Goal: Task Accomplishment & Management: Manage account settings

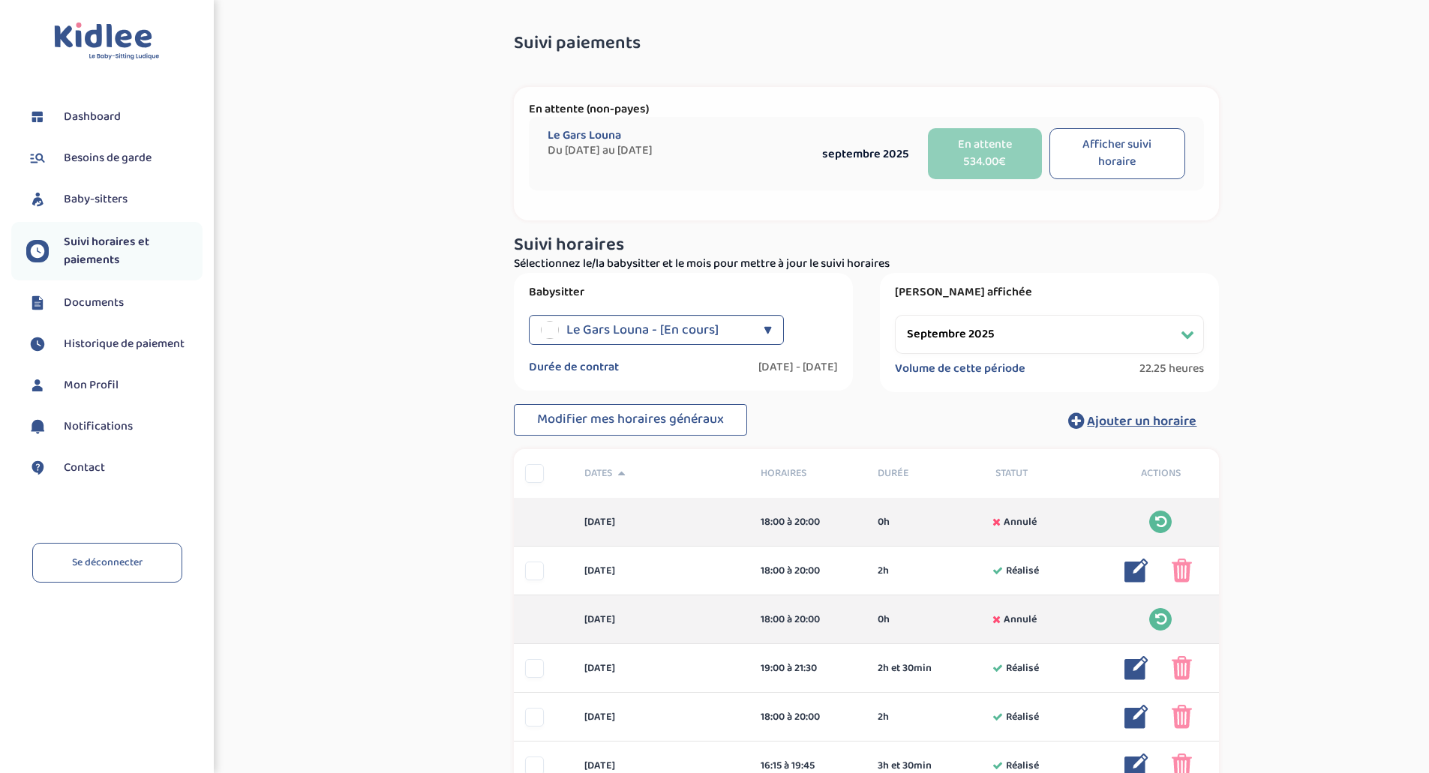
select select "septembre 2025"
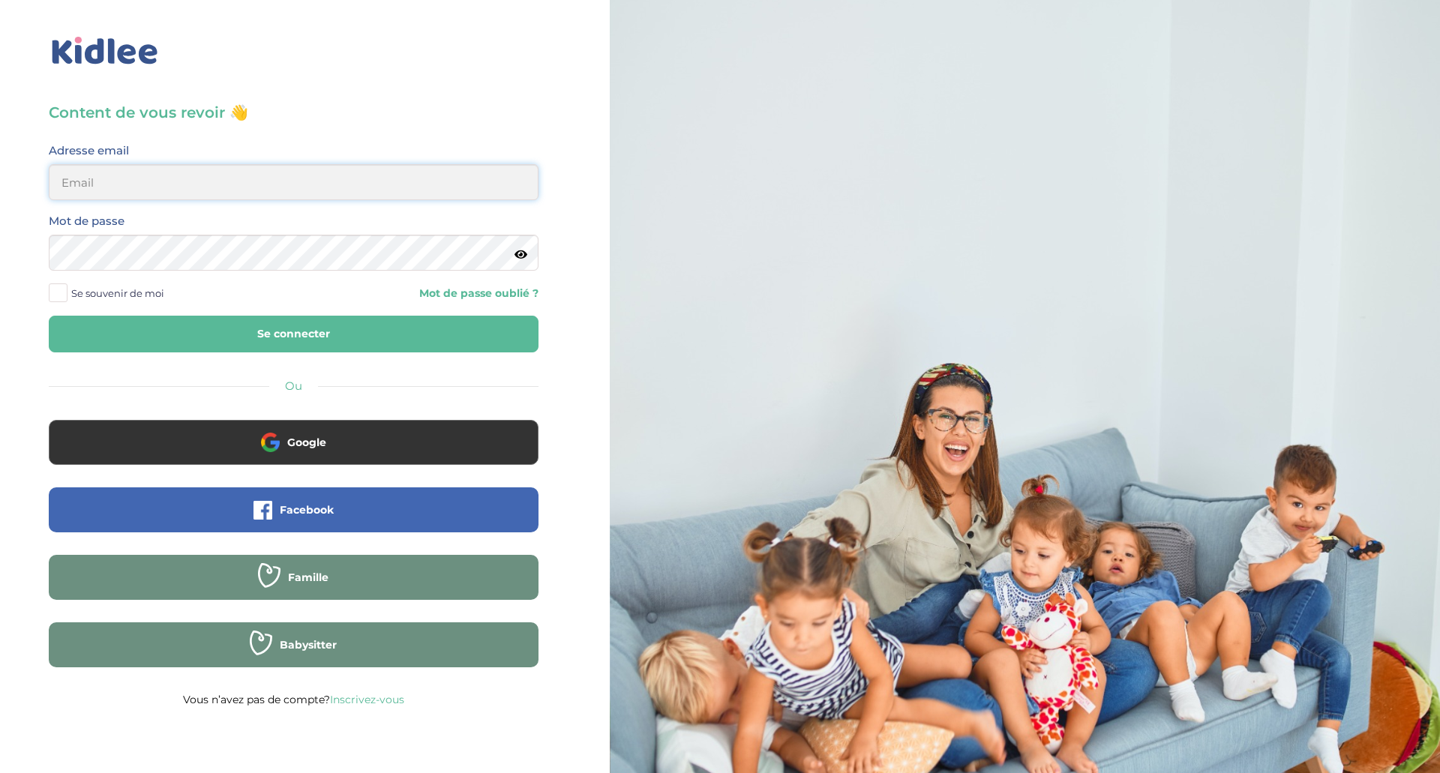
click at [259, 188] on input "email" at bounding box center [294, 182] width 490 height 36
type input "sonia_askri@yahoo.fr"
click at [49, 316] on button "Se connecter" at bounding box center [294, 334] width 490 height 37
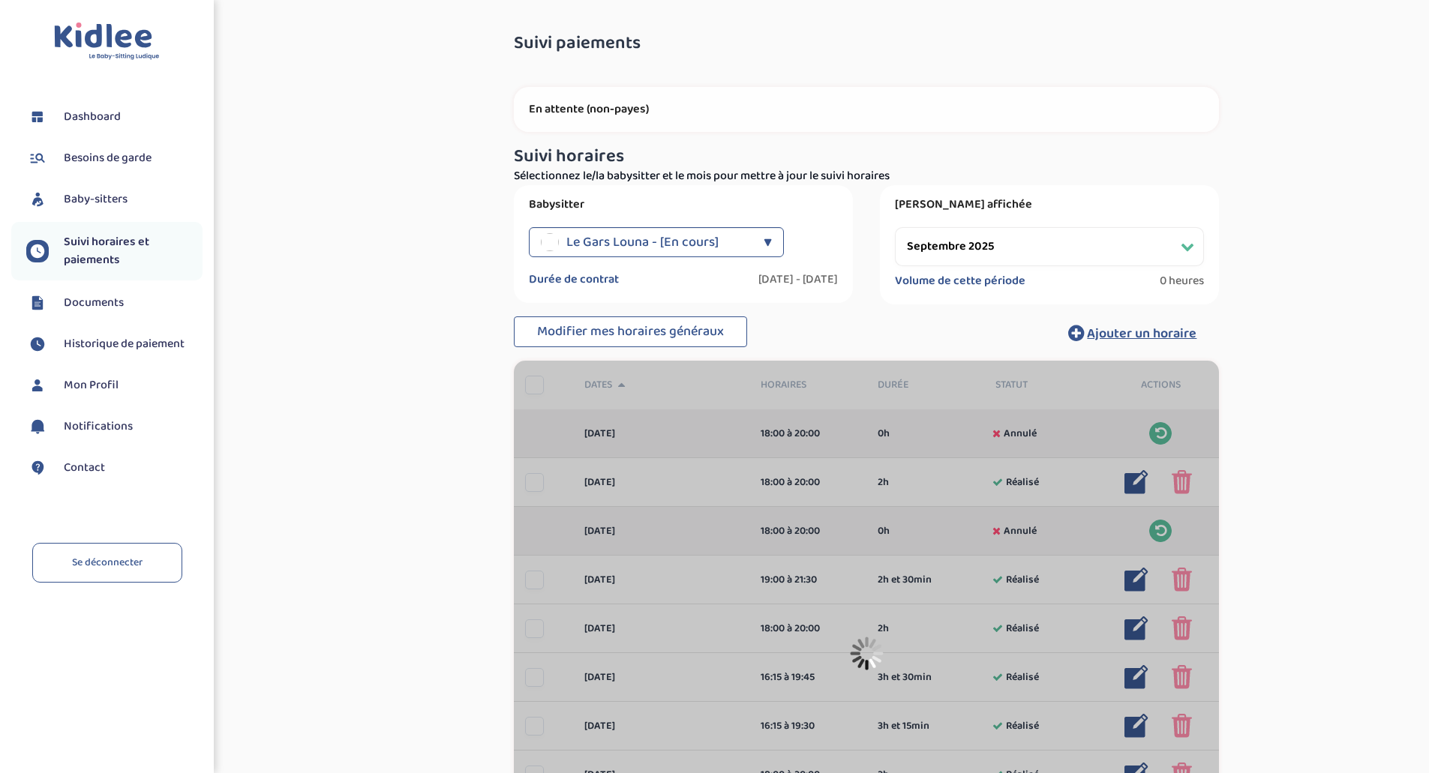
select select "septembre 2025"
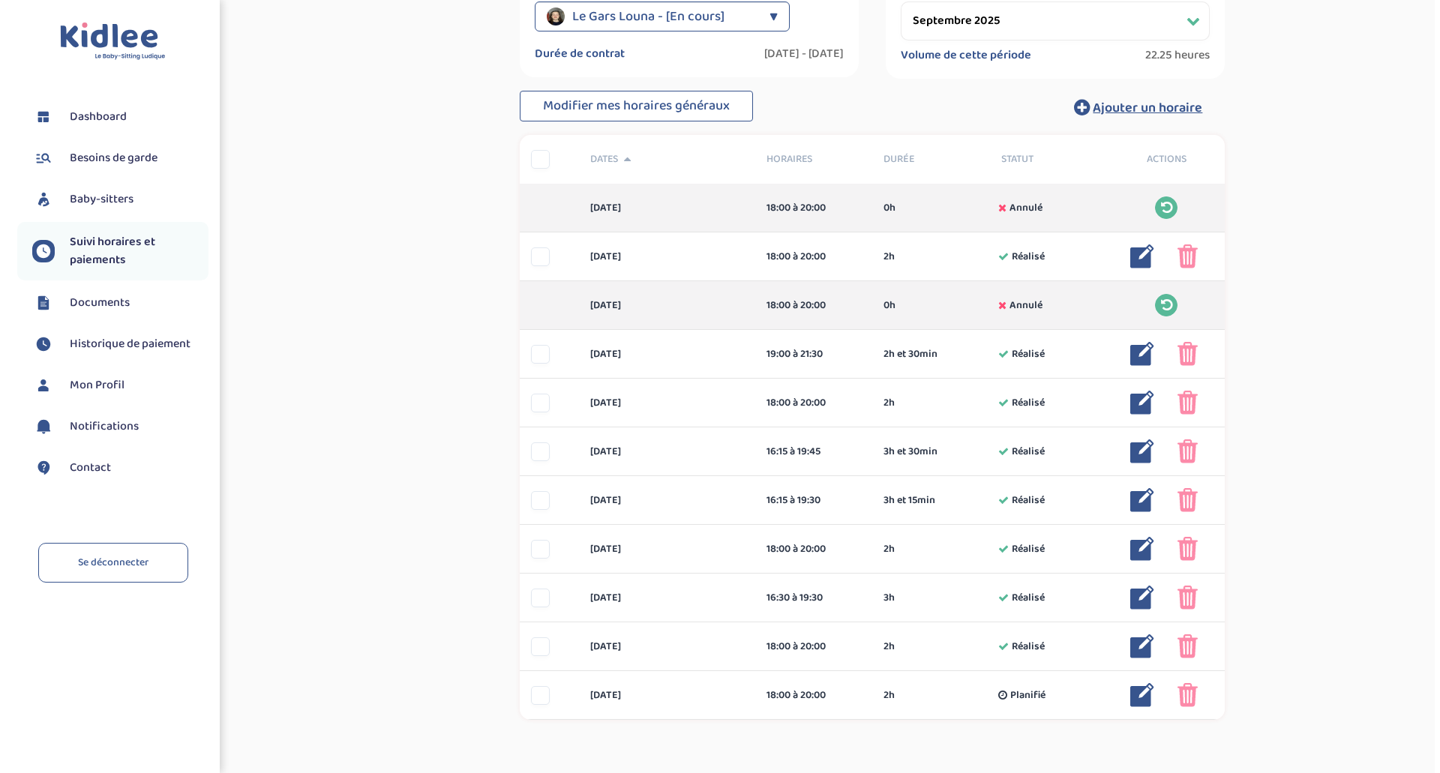
scroll to position [225, 0]
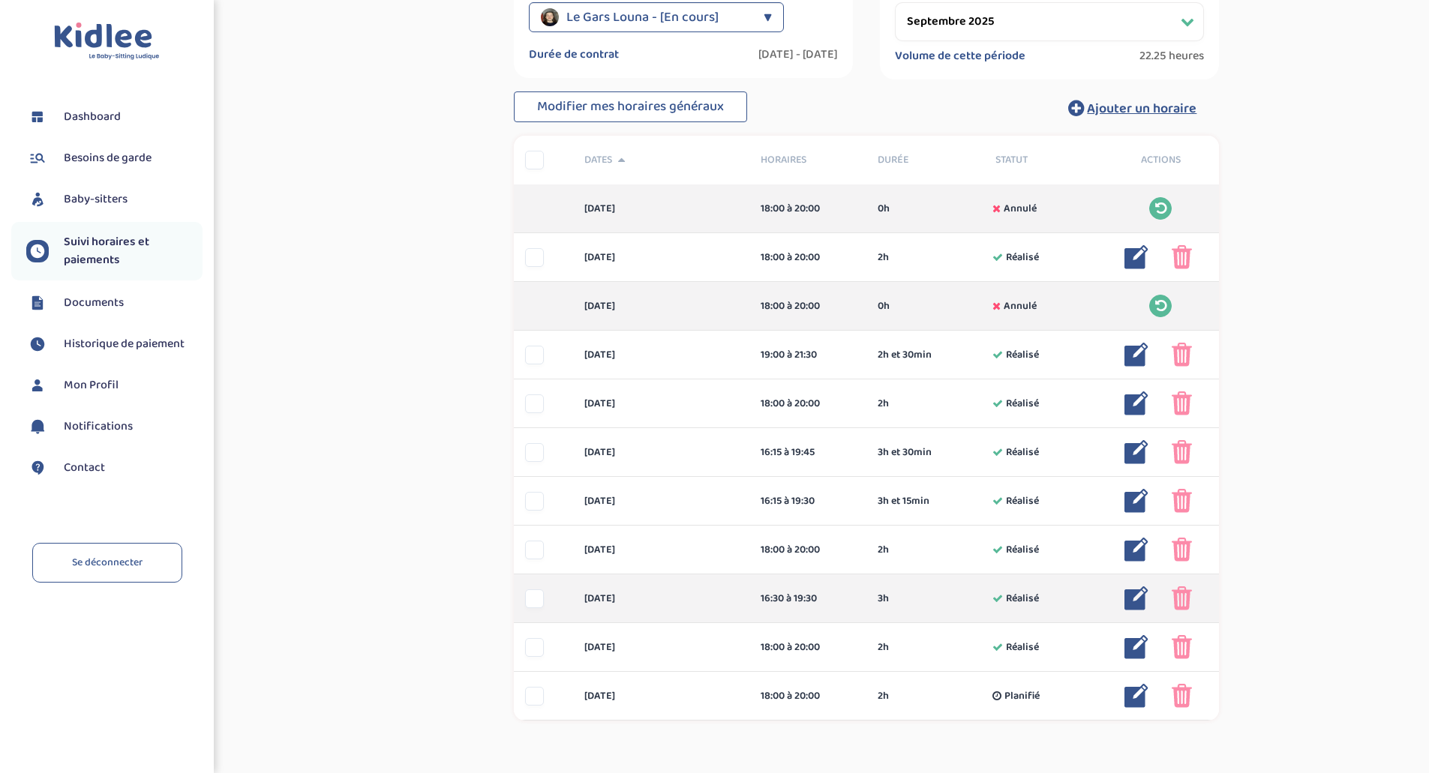
click at [1184, 595] on img at bounding box center [1182, 599] width 20 height 24
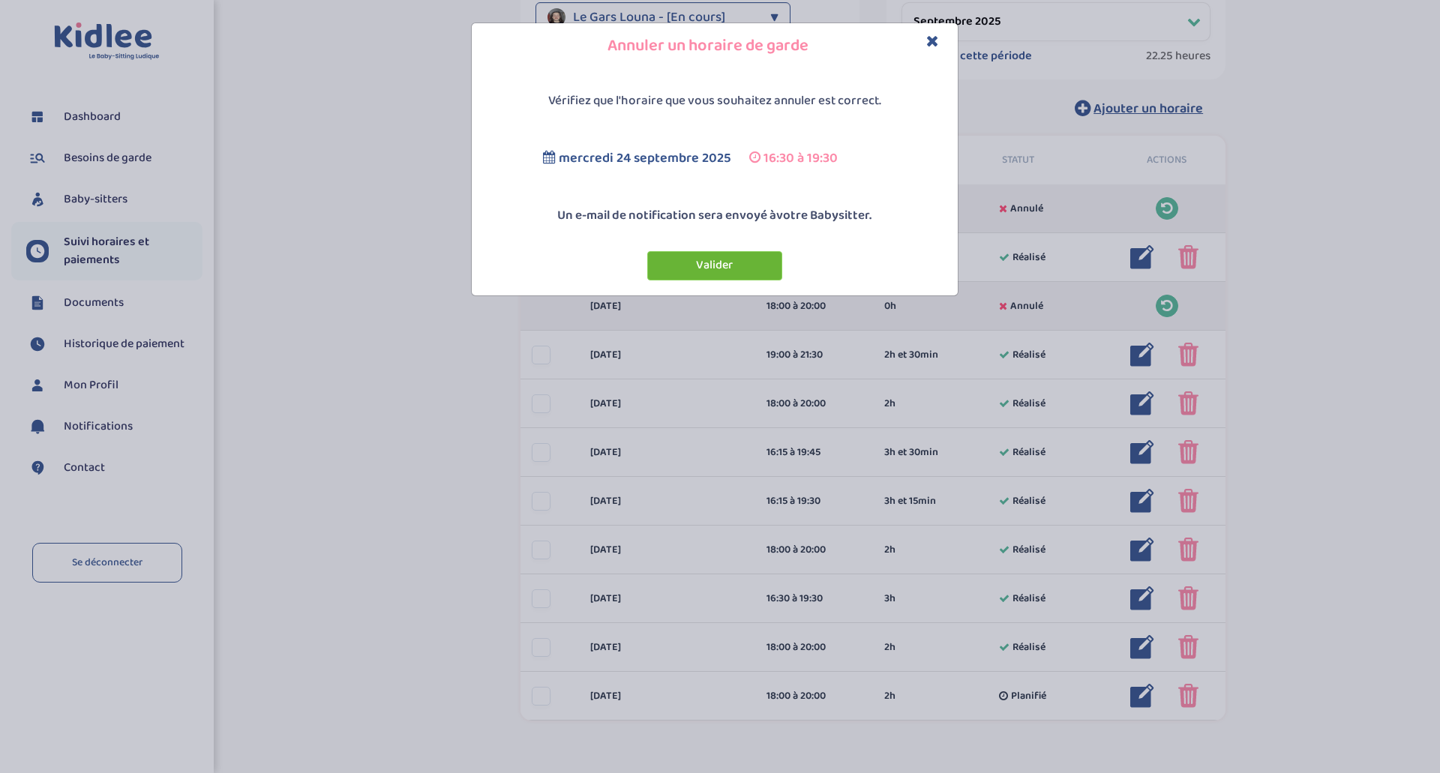
click at [725, 254] on button "Valider" at bounding box center [714, 265] width 135 height 29
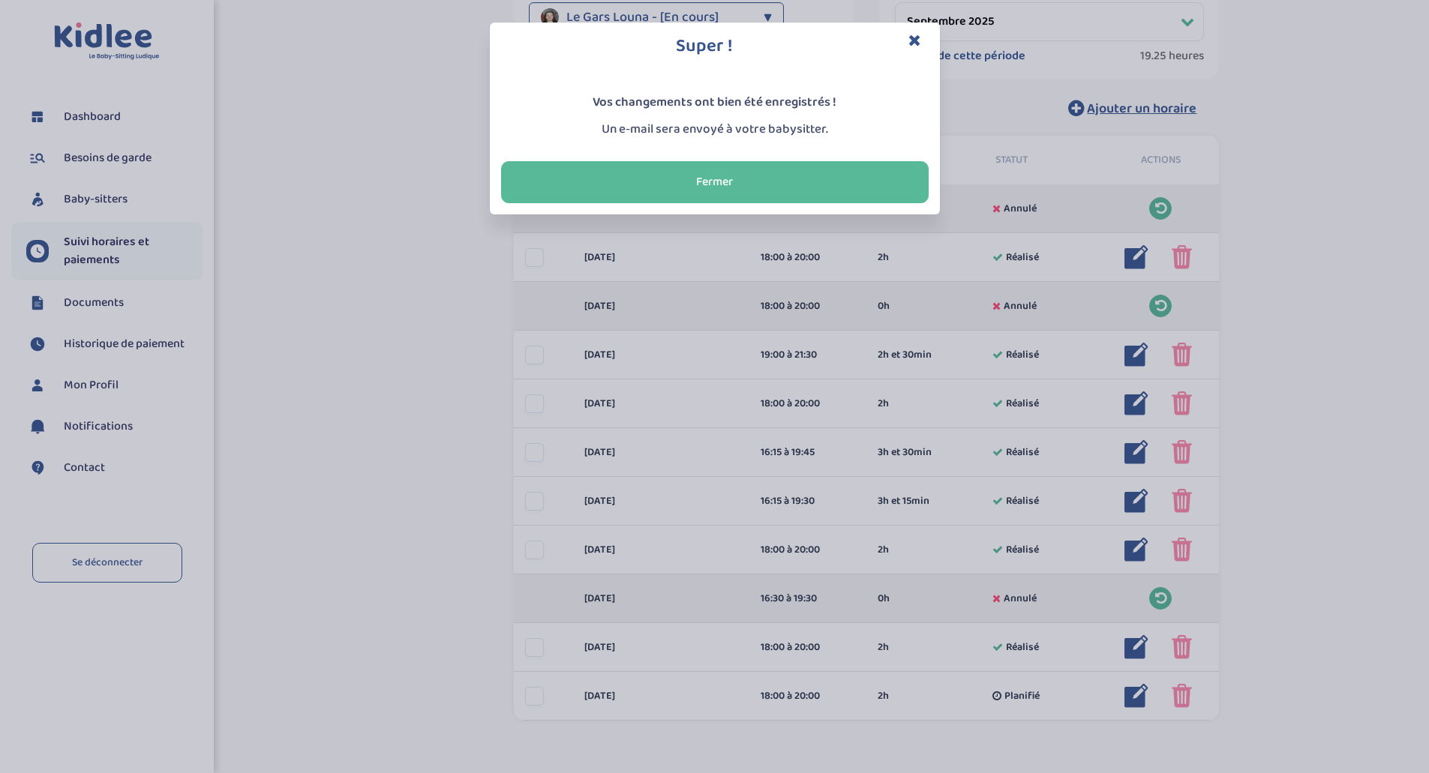
click at [912, 42] on icon "Close" at bounding box center [914, 40] width 13 height 16
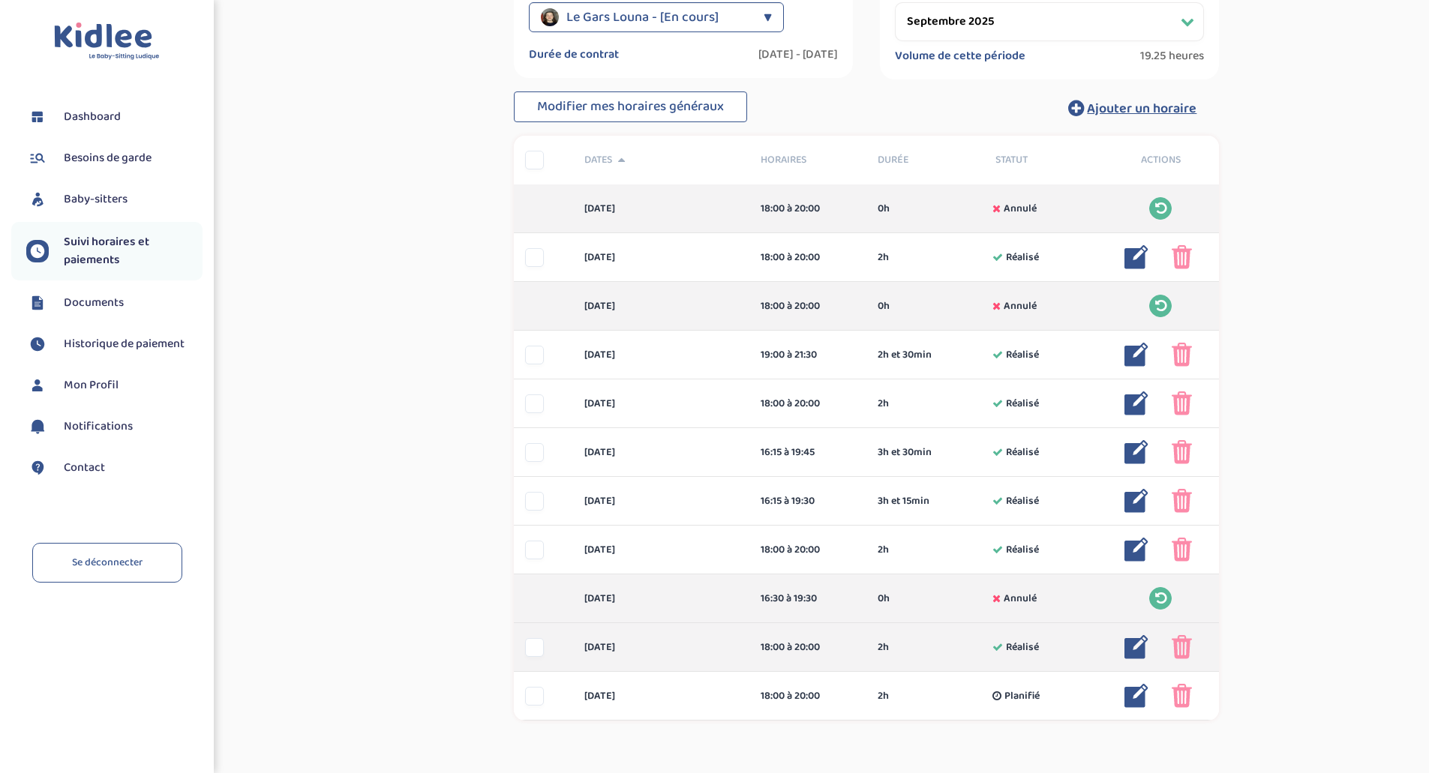
click at [1133, 647] on img at bounding box center [1136, 647] width 24 height 24
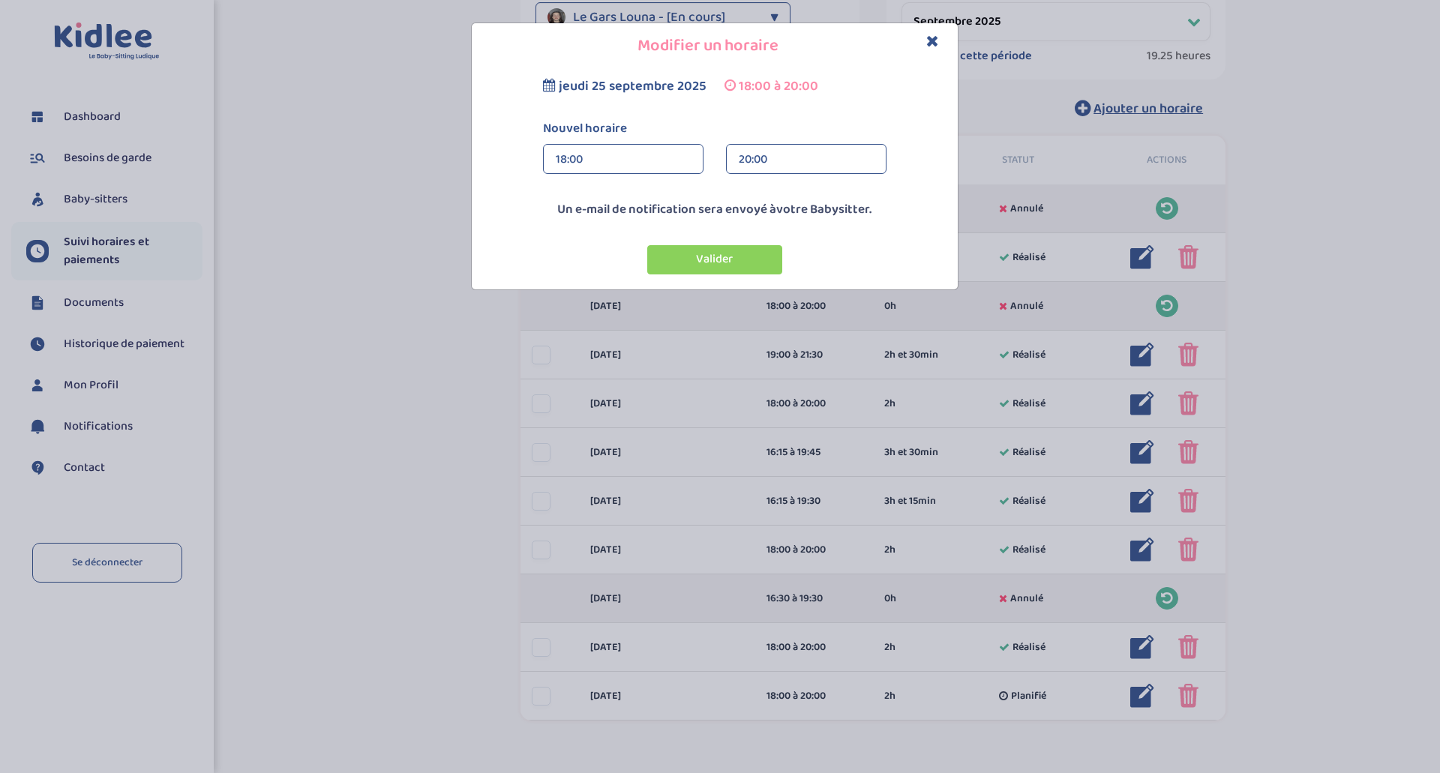
click at [601, 167] on div "18:00" at bounding box center [623, 160] width 135 height 30
click at [573, 190] on div "16:15" at bounding box center [623, 191] width 159 height 38
click at [744, 161] on div "20:00" at bounding box center [806, 160] width 135 height 30
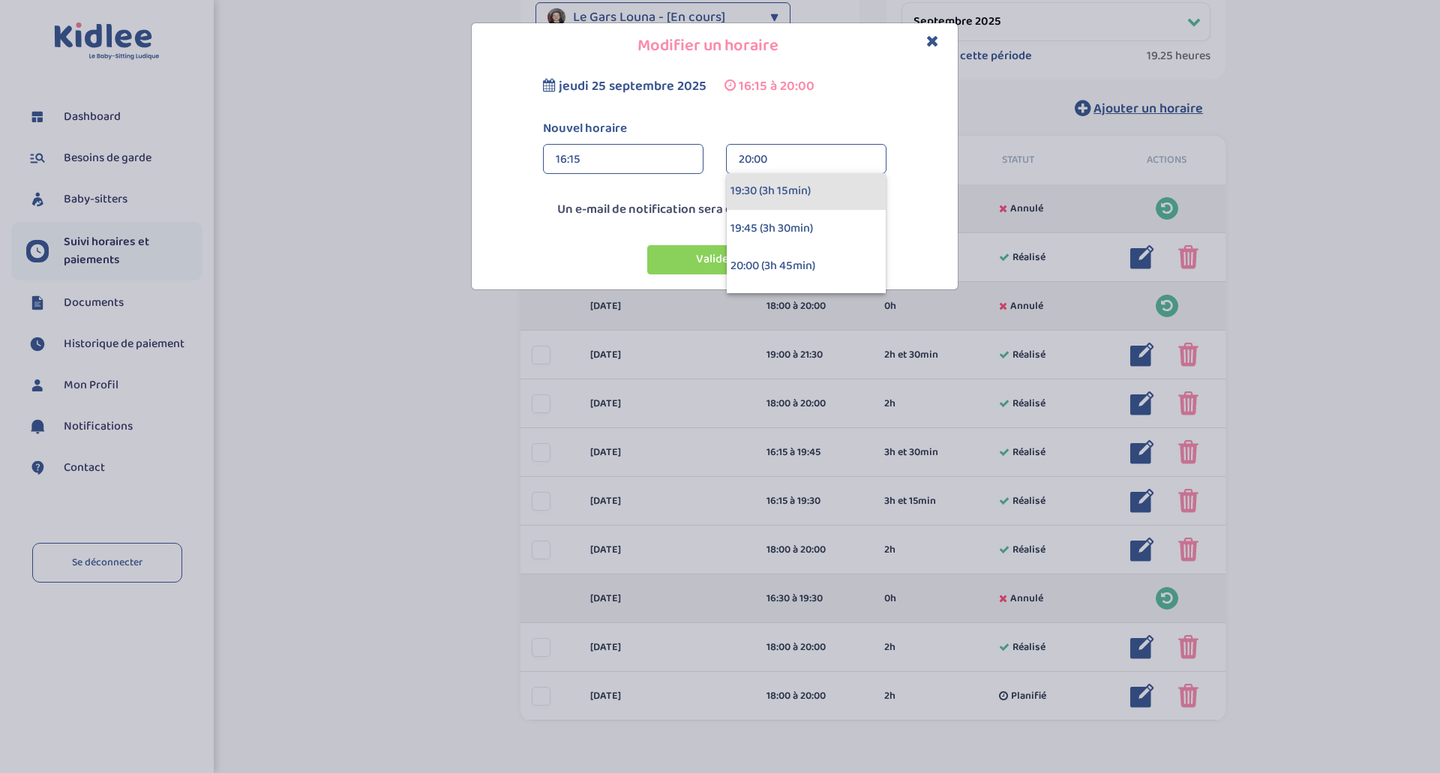
click at [806, 200] on div "19:30 (3h 15min)" at bounding box center [806, 192] width 159 height 38
click at [739, 254] on button "Valider" at bounding box center [714, 259] width 135 height 29
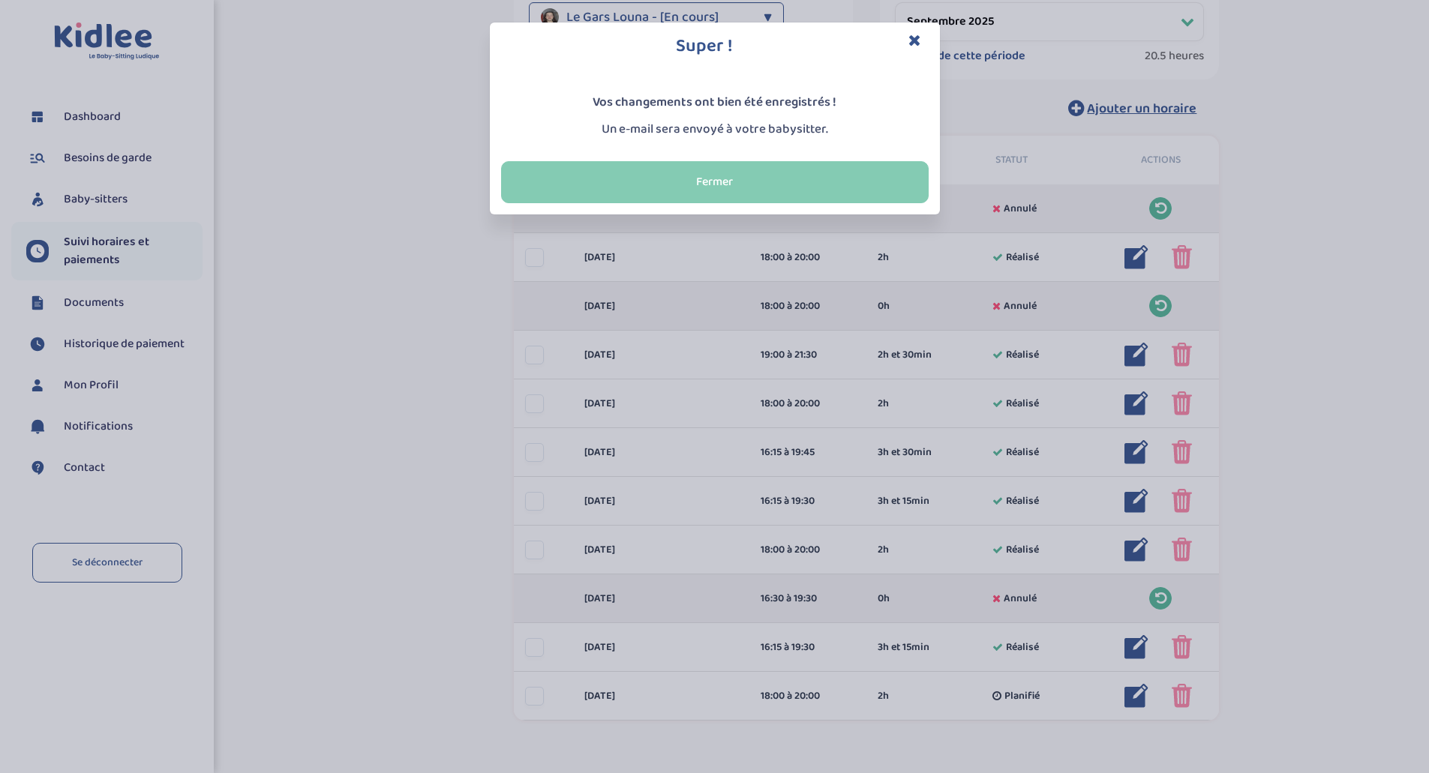
click at [731, 164] on button "Fermer" at bounding box center [715, 182] width 428 height 42
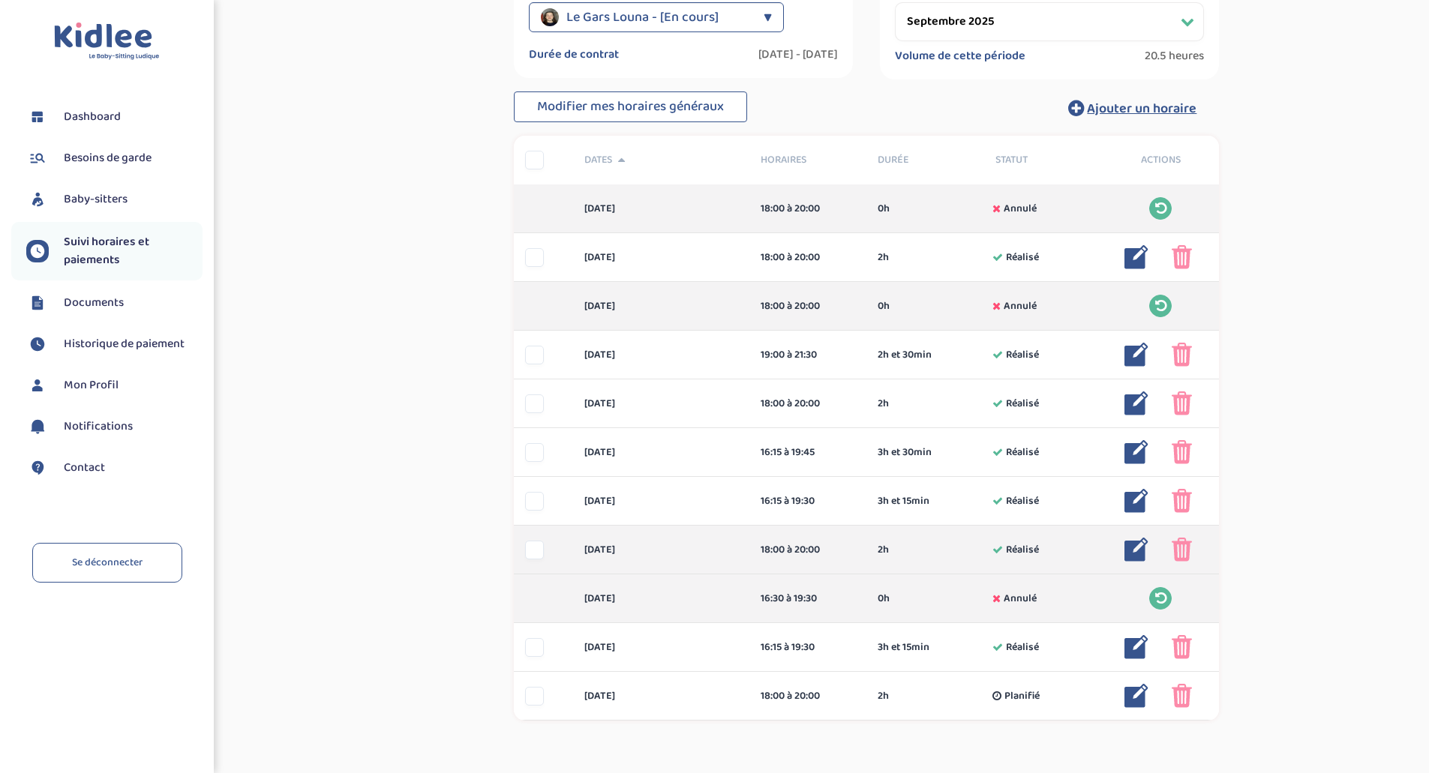
click at [1142, 546] on img at bounding box center [1136, 550] width 24 height 24
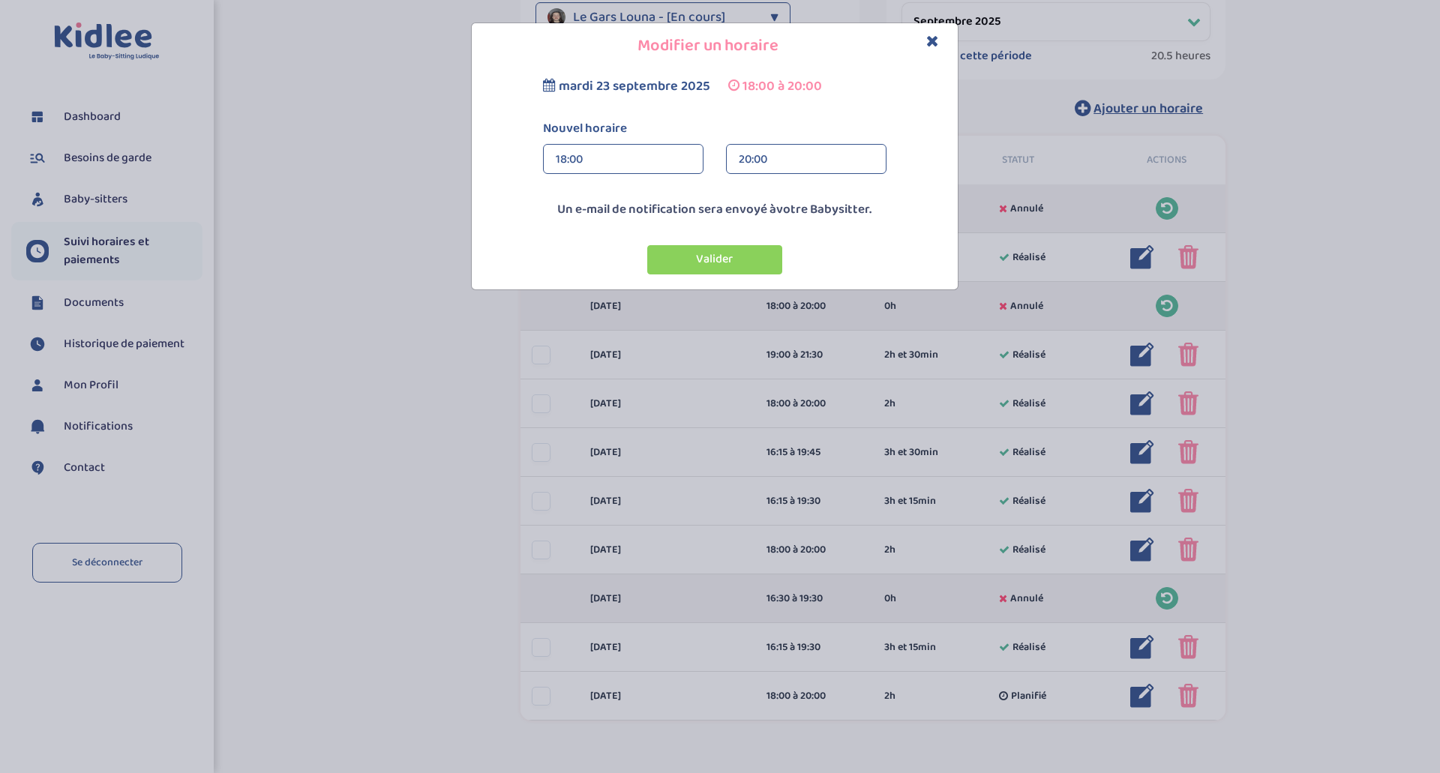
click at [774, 161] on div "20:00" at bounding box center [806, 160] width 135 height 30
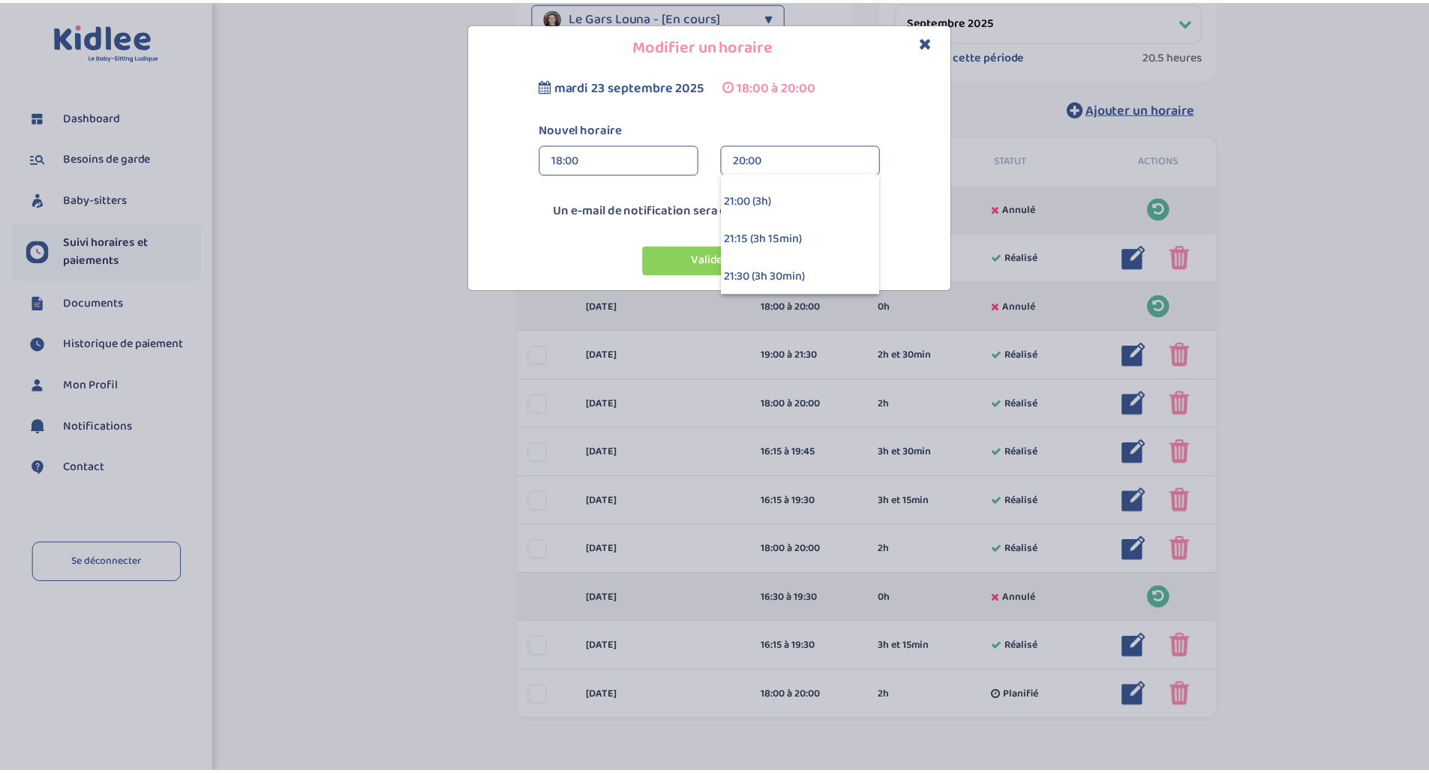
scroll to position [391, 0]
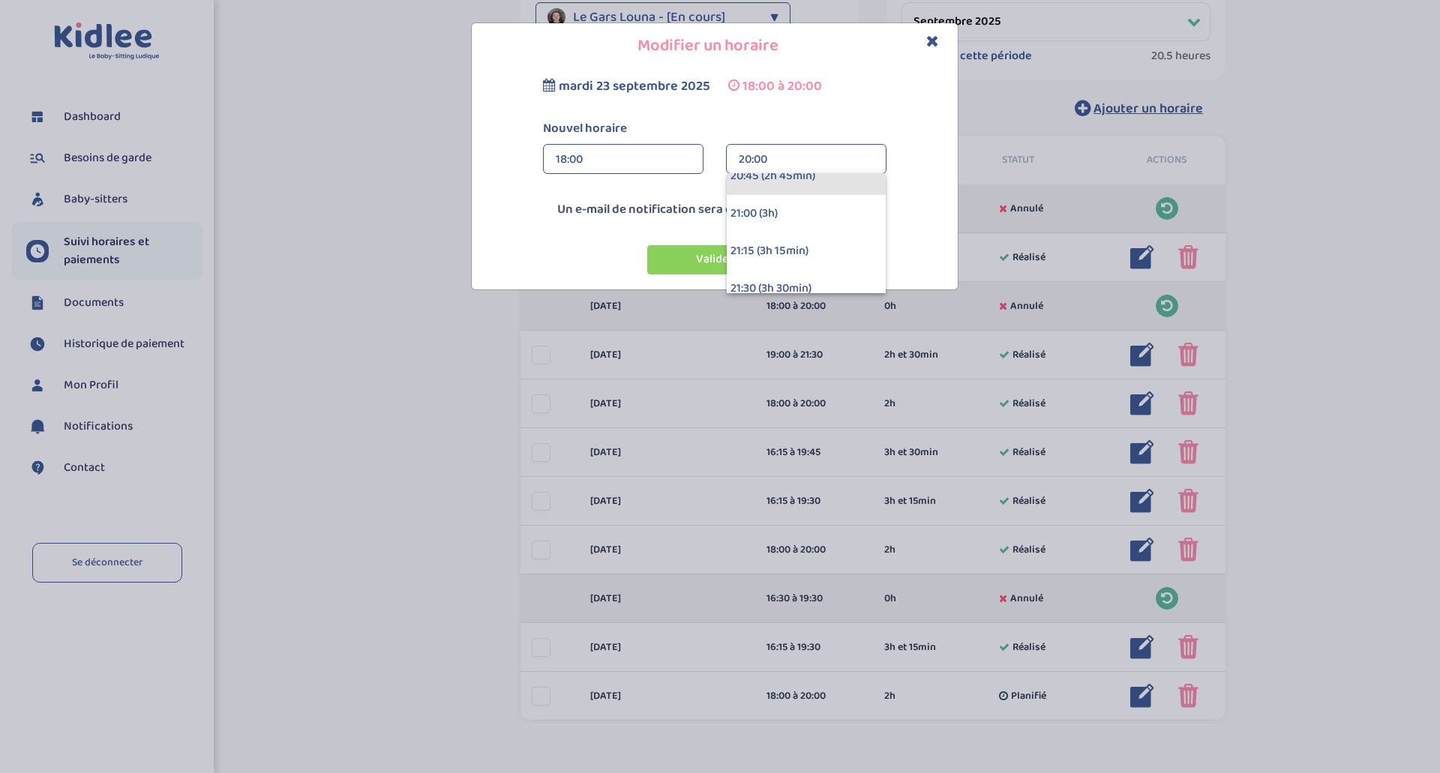
click at [814, 178] on div "20:45 (2h 45min)" at bounding box center [806, 177] width 159 height 38
click at [718, 256] on button "Valider" at bounding box center [714, 259] width 135 height 29
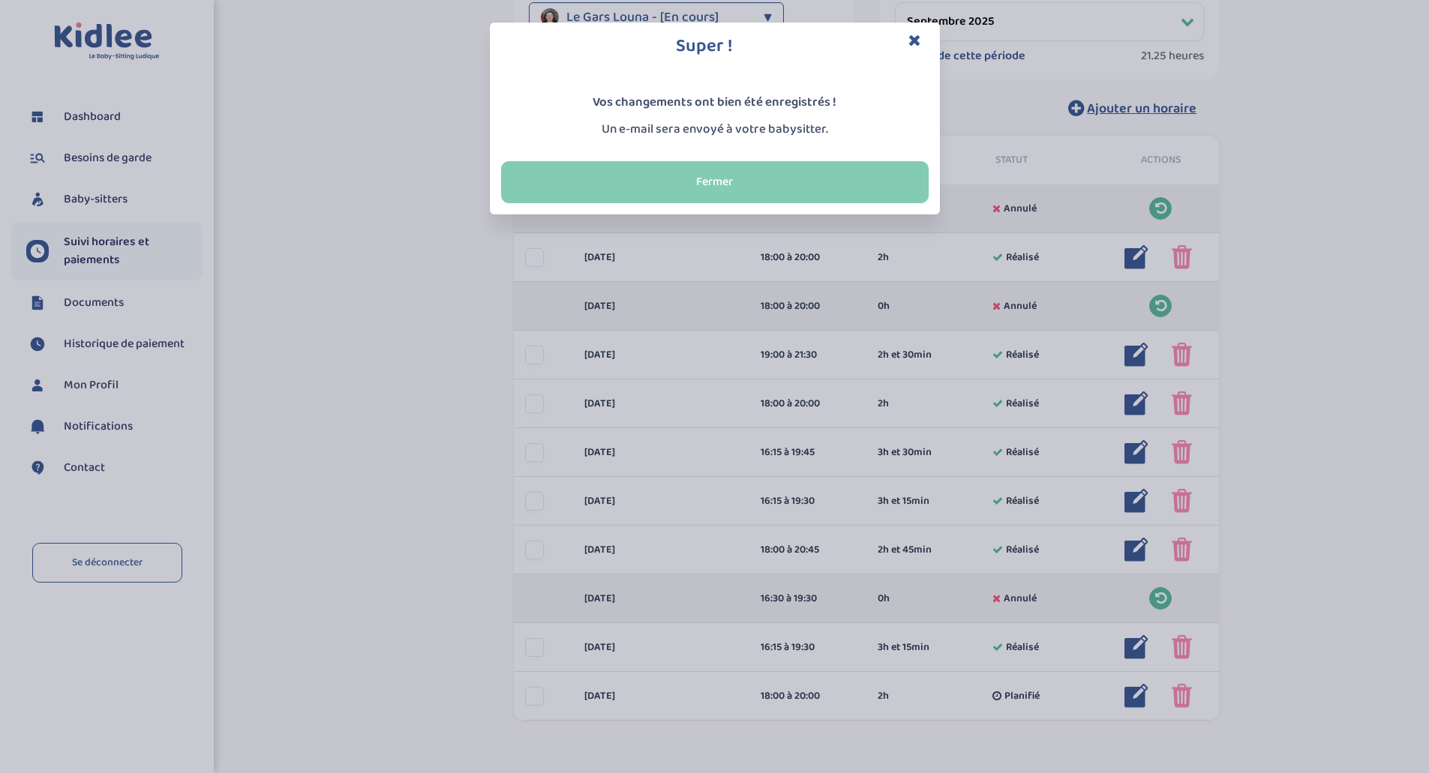
click at [715, 173] on button "Fermer" at bounding box center [715, 182] width 428 height 42
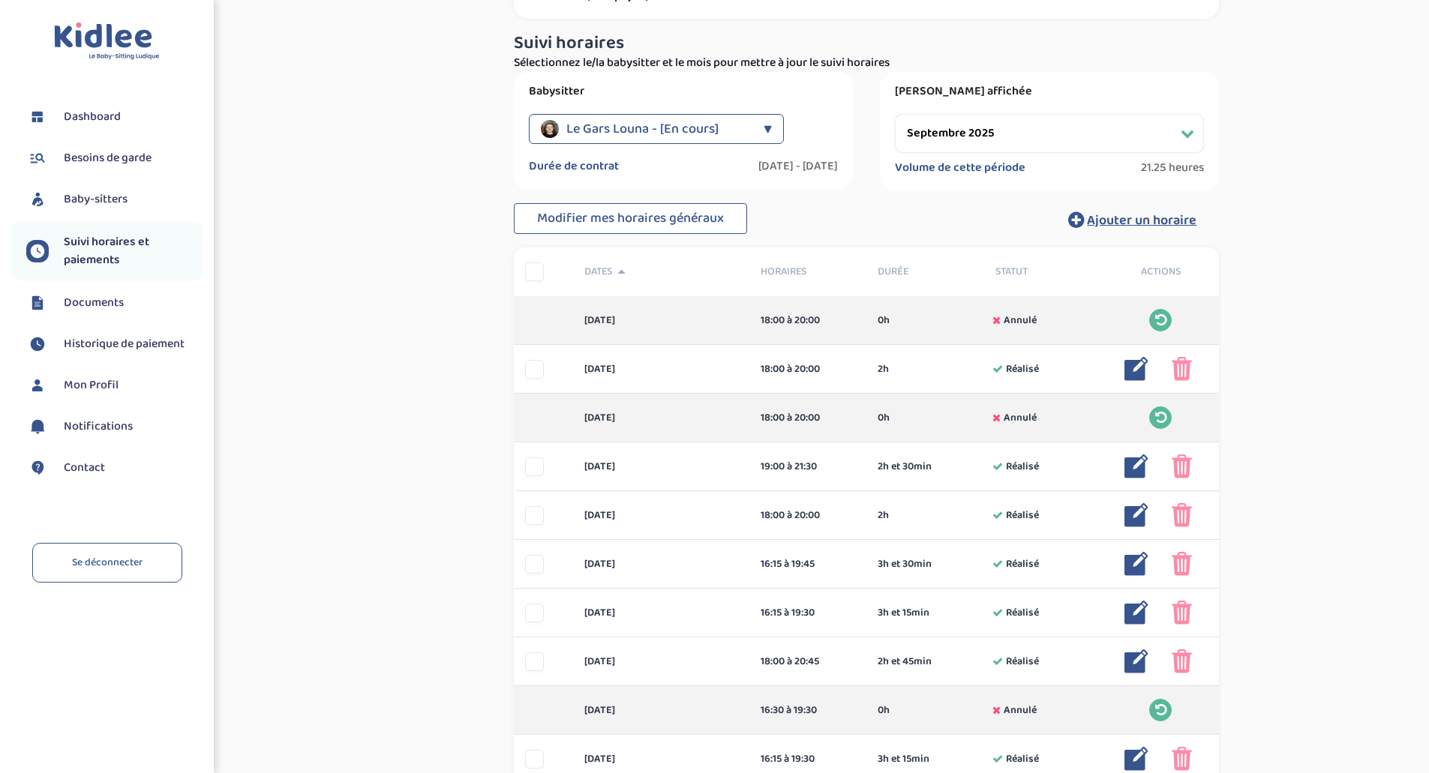
scroll to position [116, 0]
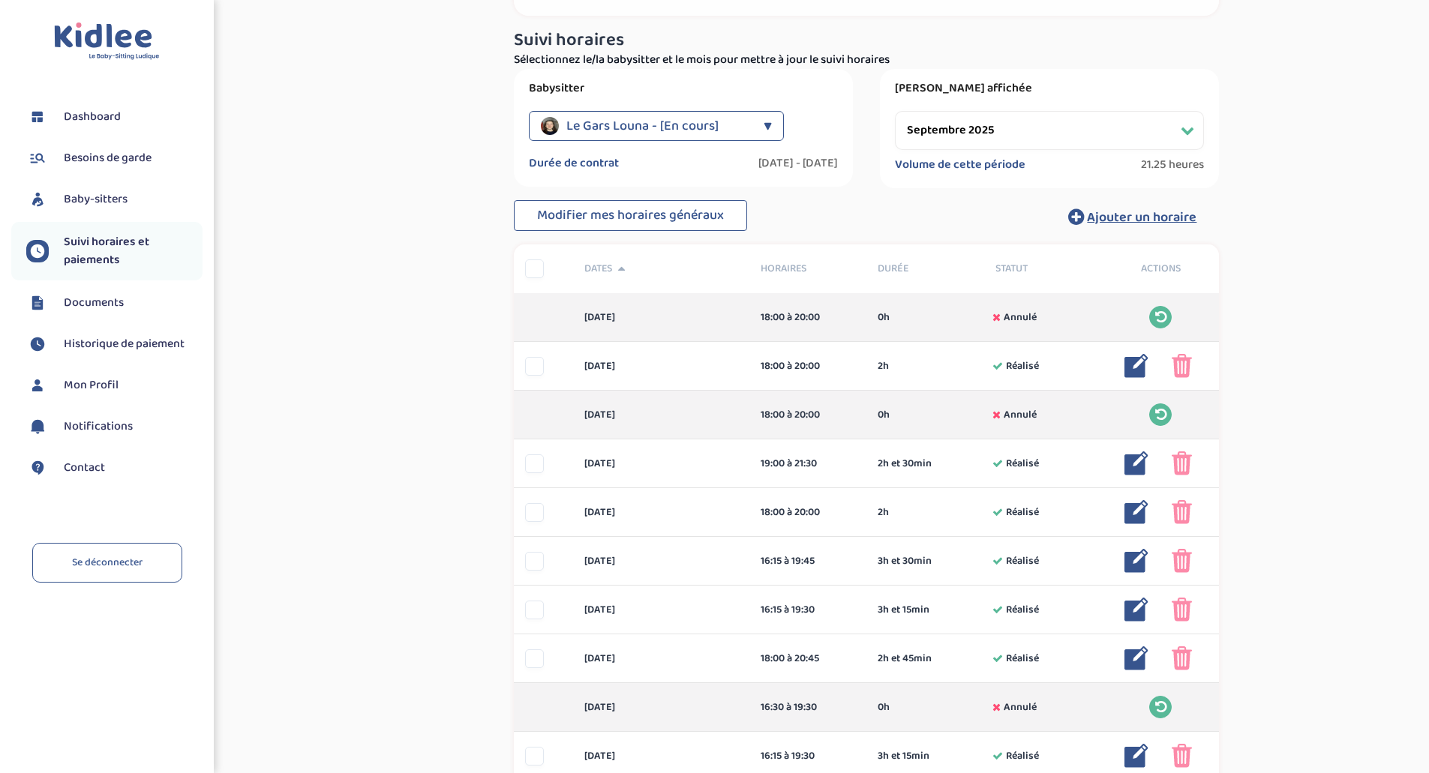
click at [978, 127] on select "Filtrer par mois septembre 2025 octobre 2025 novembre 2025 décembre 2025 janvie…" at bounding box center [1049, 130] width 309 height 39
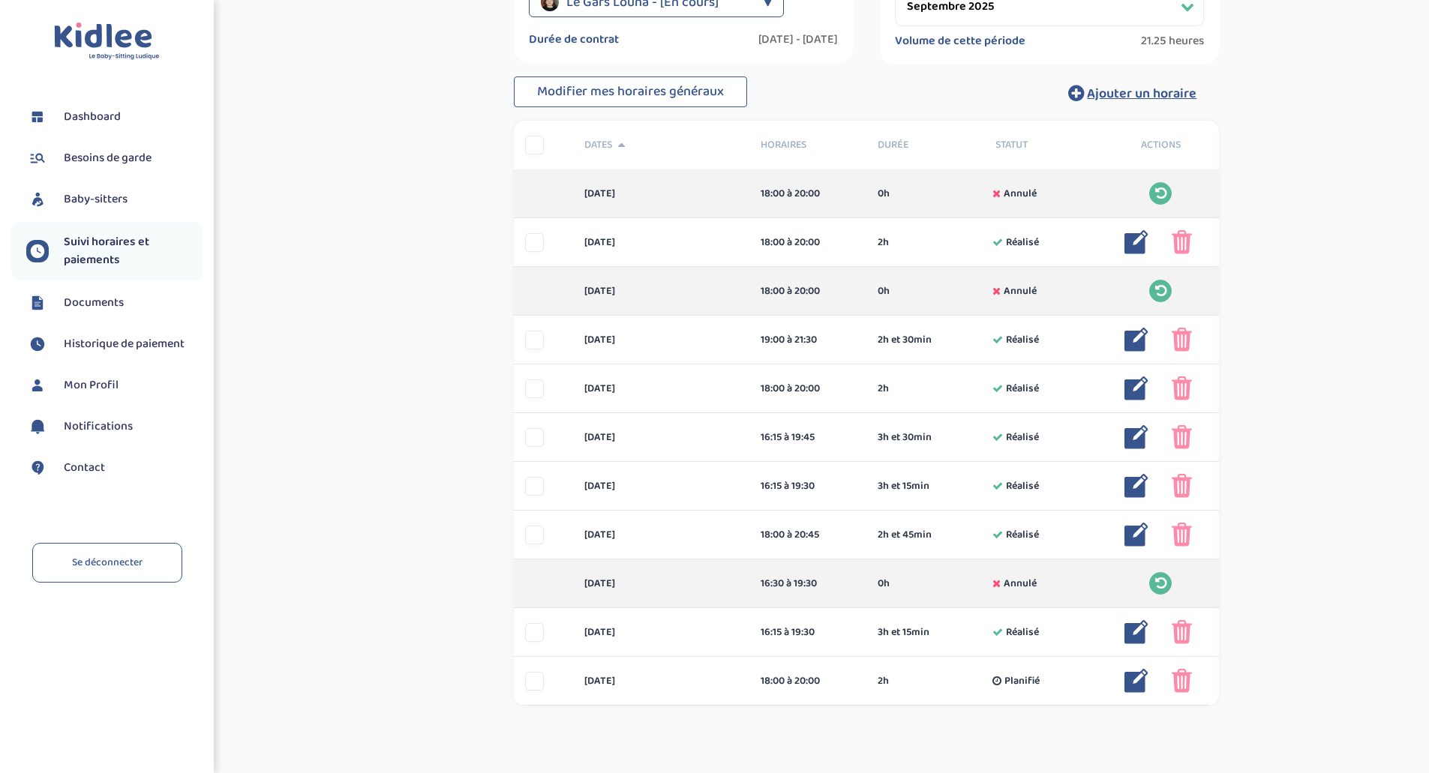
scroll to position [238, 0]
click at [644, 5] on span "Le Gars Louna - [En cours]" at bounding box center [642, 4] width 152 height 30
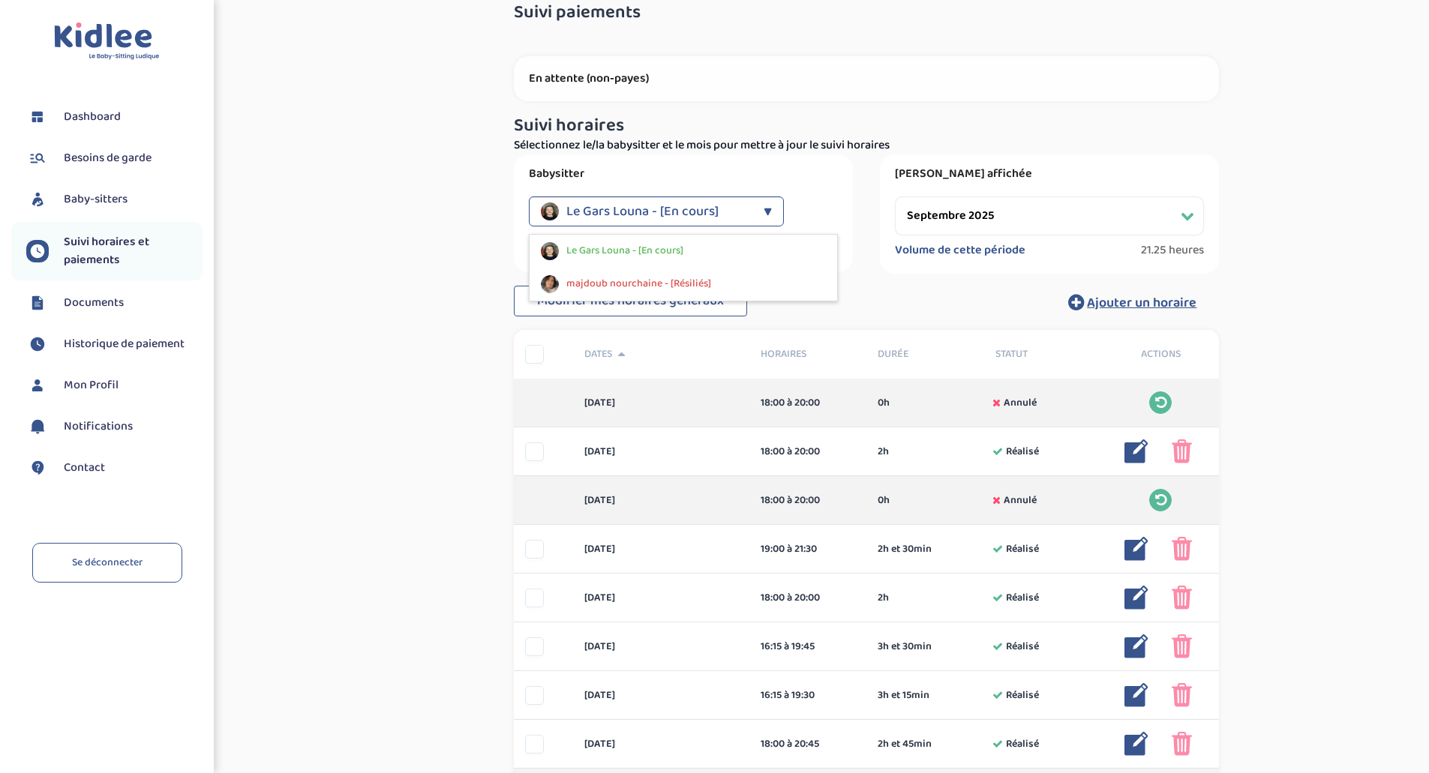
scroll to position [31, 0]
click at [414, 319] on div "Suivi paiements VPuegdpx9VSLkRv3C5CYHLf02Q8NwMp1kWQjTzS4 En attente (non-payes)…" at bounding box center [867, 478] width 1102 height 973
click at [76, 191] on span "Baby-sitters" at bounding box center [96, 200] width 64 height 18
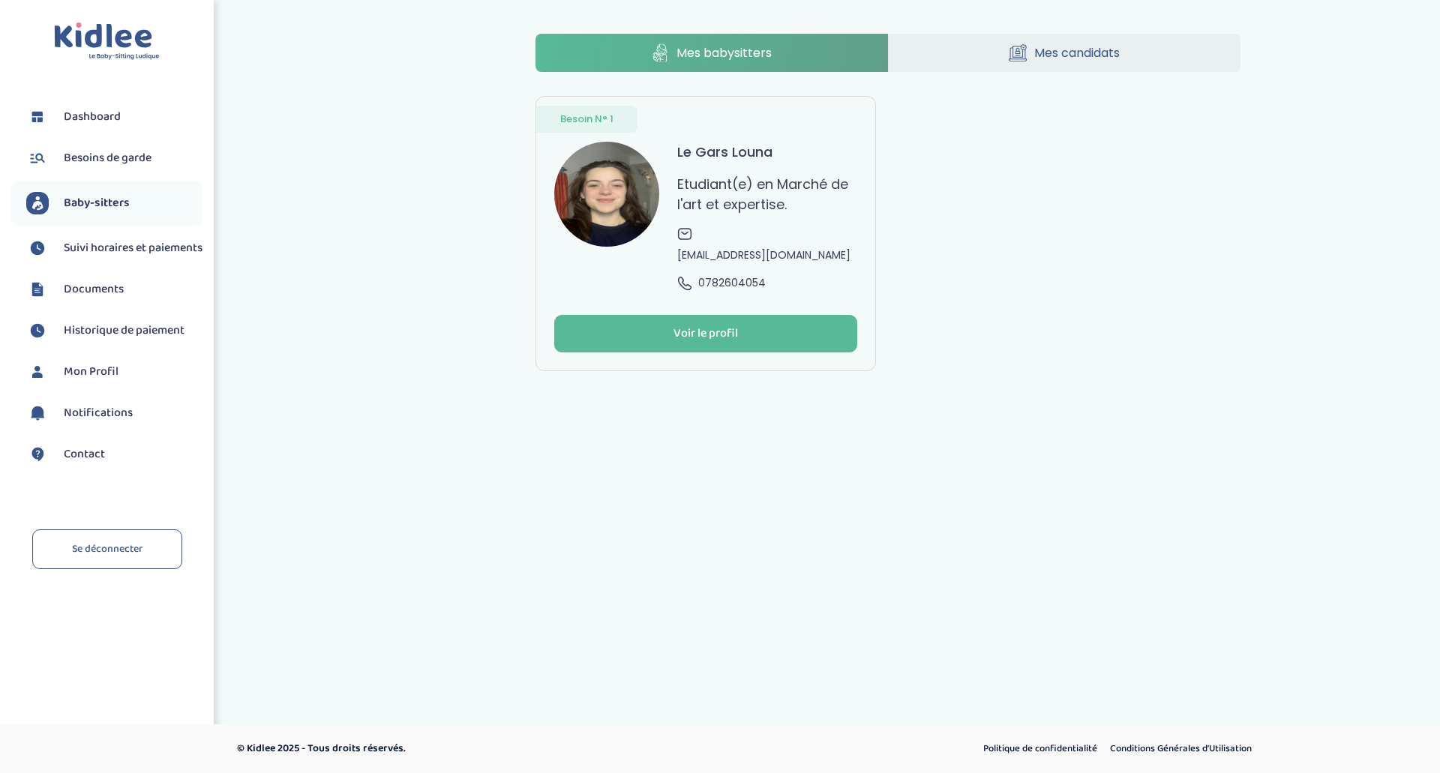
click at [96, 117] on span "Dashboard" at bounding box center [92, 117] width 57 height 18
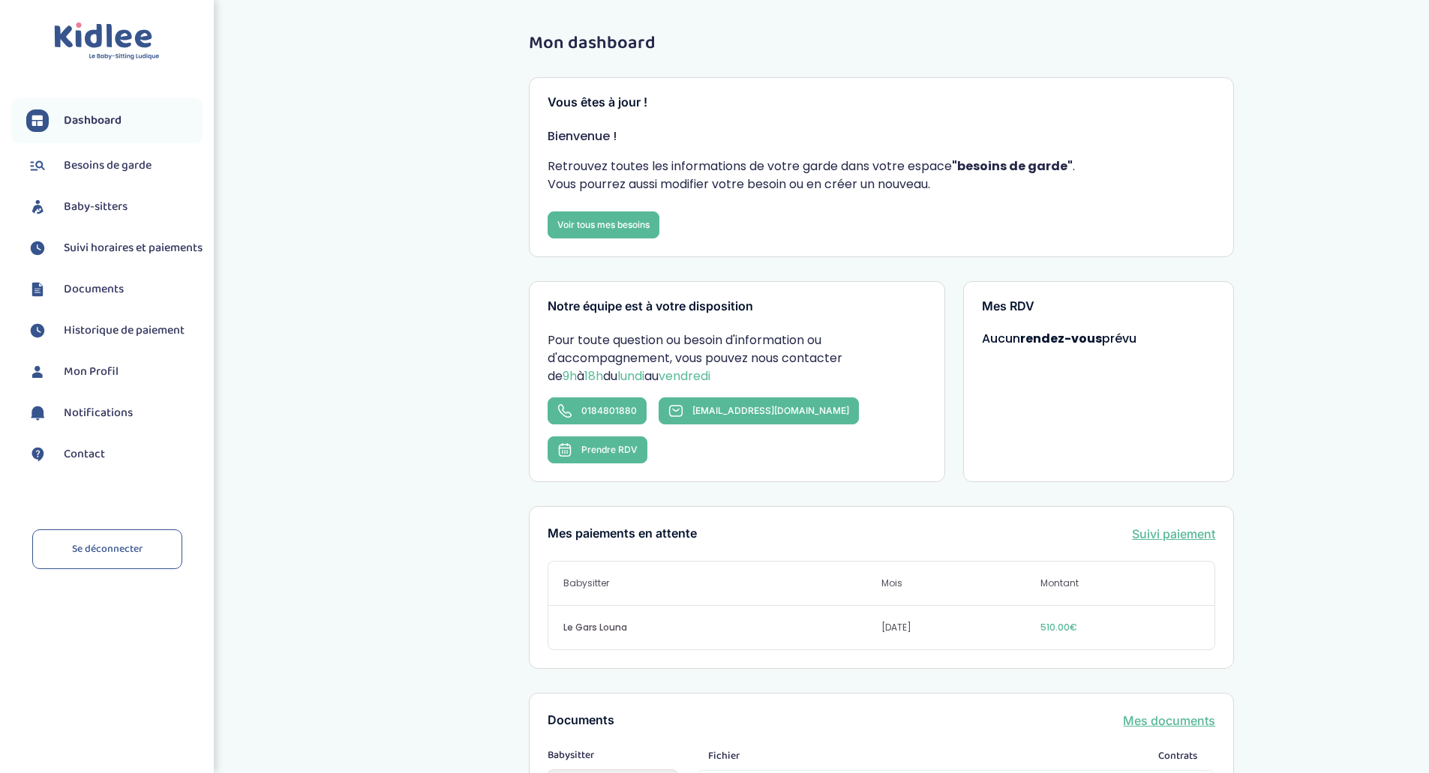
click at [92, 208] on span "Baby-sitters" at bounding box center [96, 207] width 64 height 18
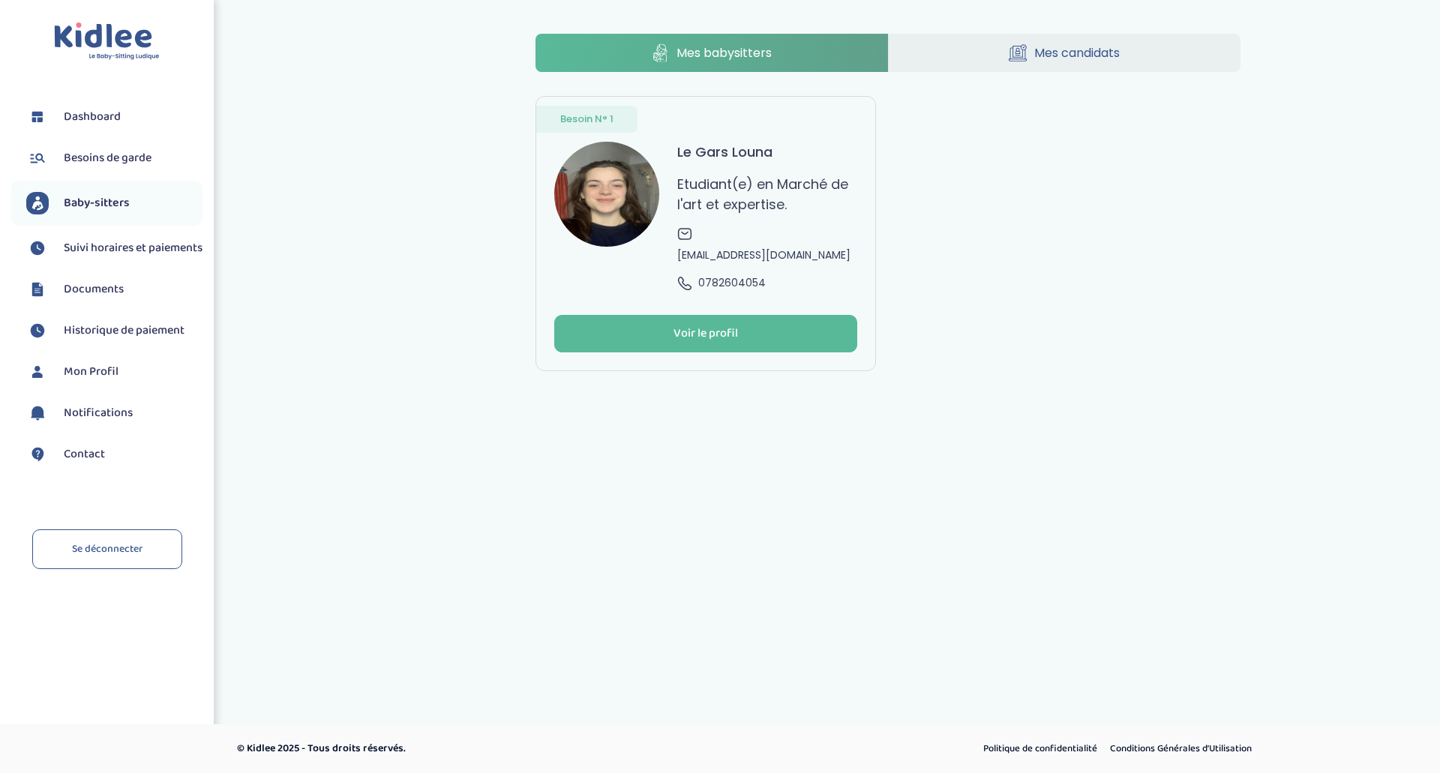
click at [100, 332] on li "Historique de paiement" at bounding box center [106, 331] width 191 height 38
click at [95, 301] on link "Documents" at bounding box center [114, 289] width 176 height 23
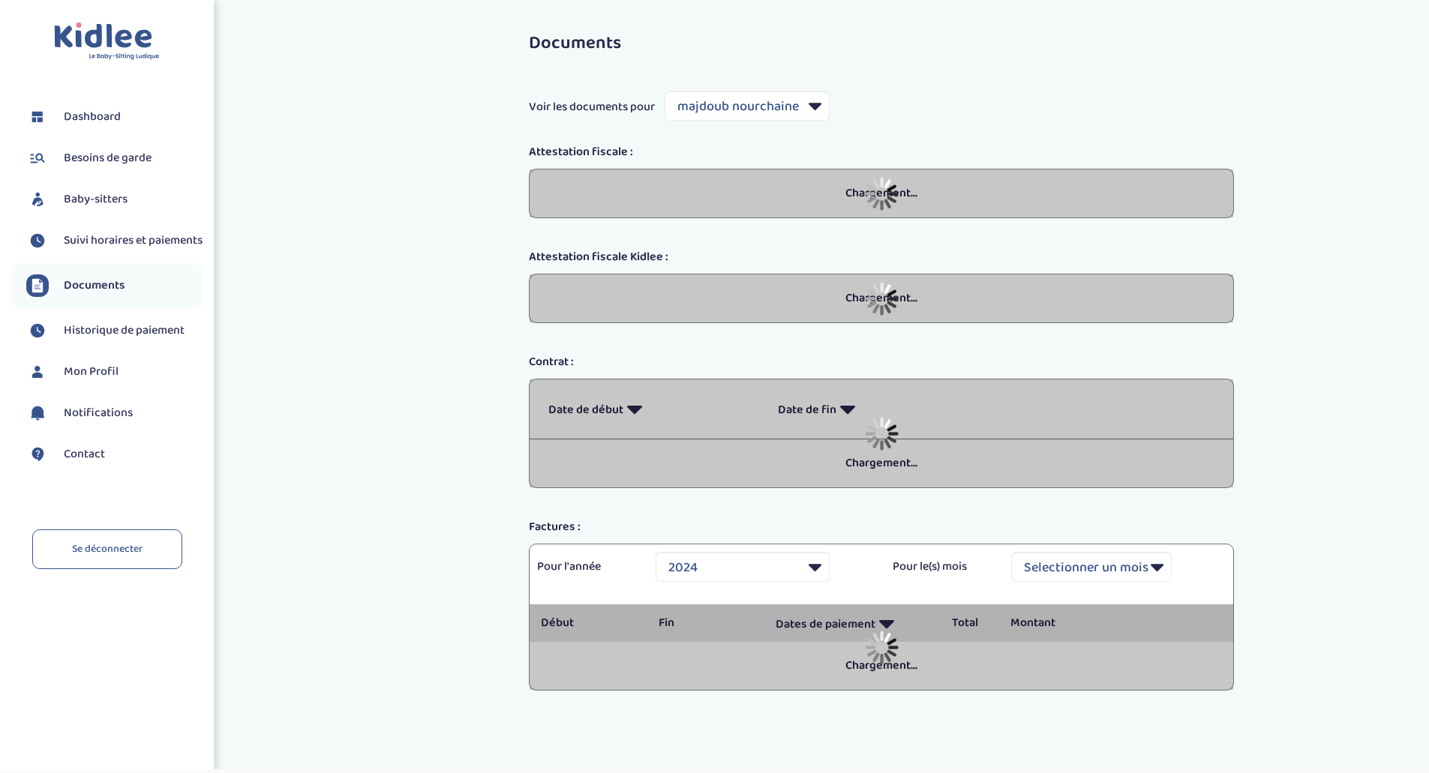
select select "37856"
select select "2024"
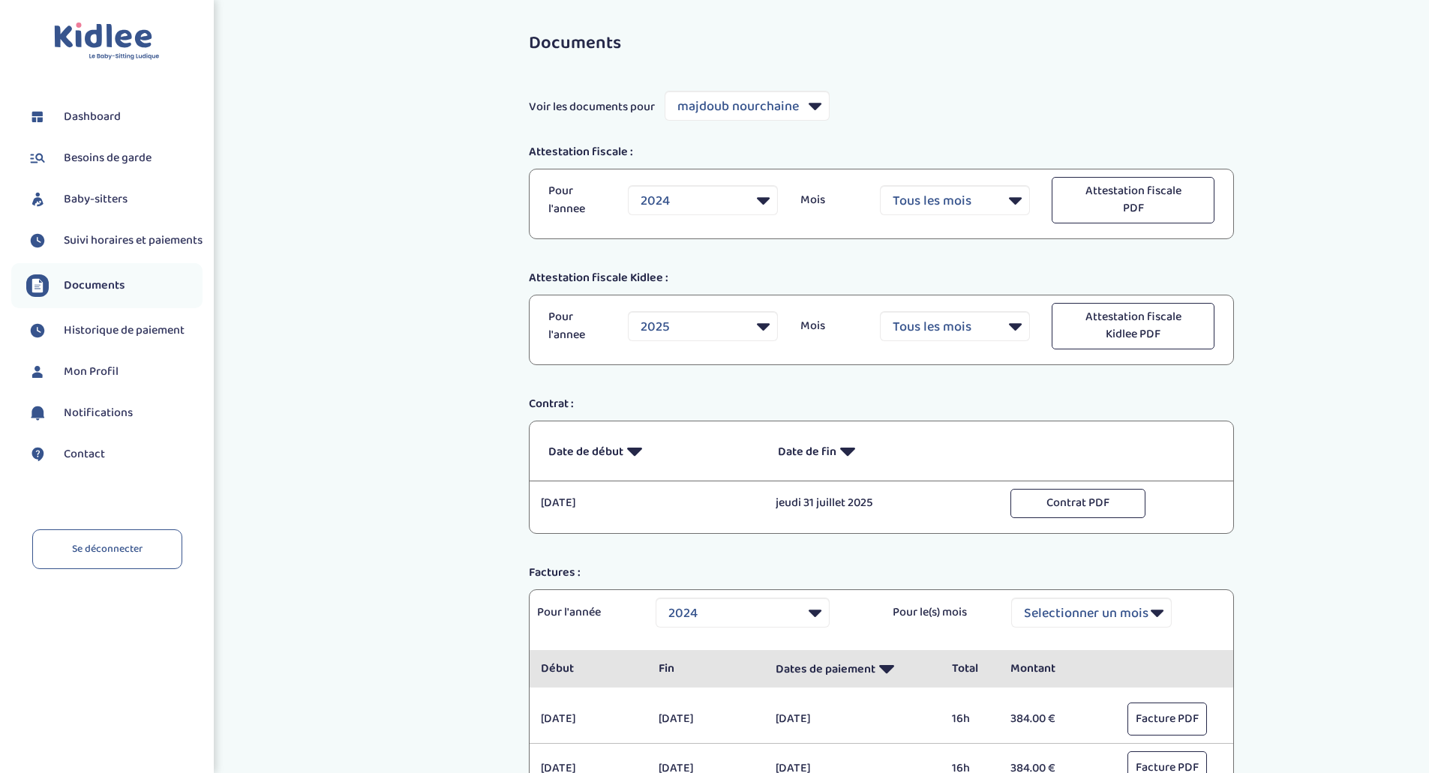
click at [107, 232] on span "Suivi horaires et paiements" at bounding box center [133, 241] width 139 height 18
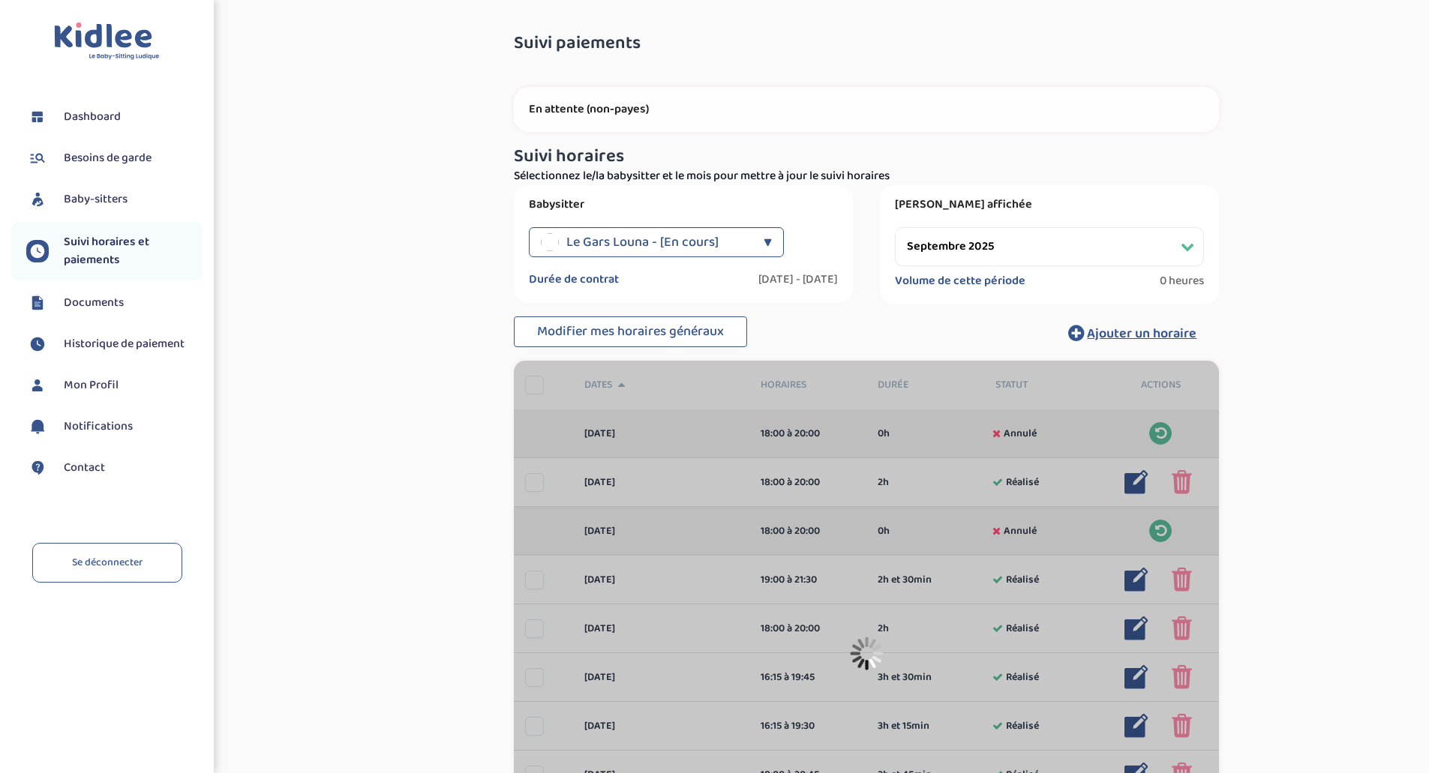
select select "septembre 2025"
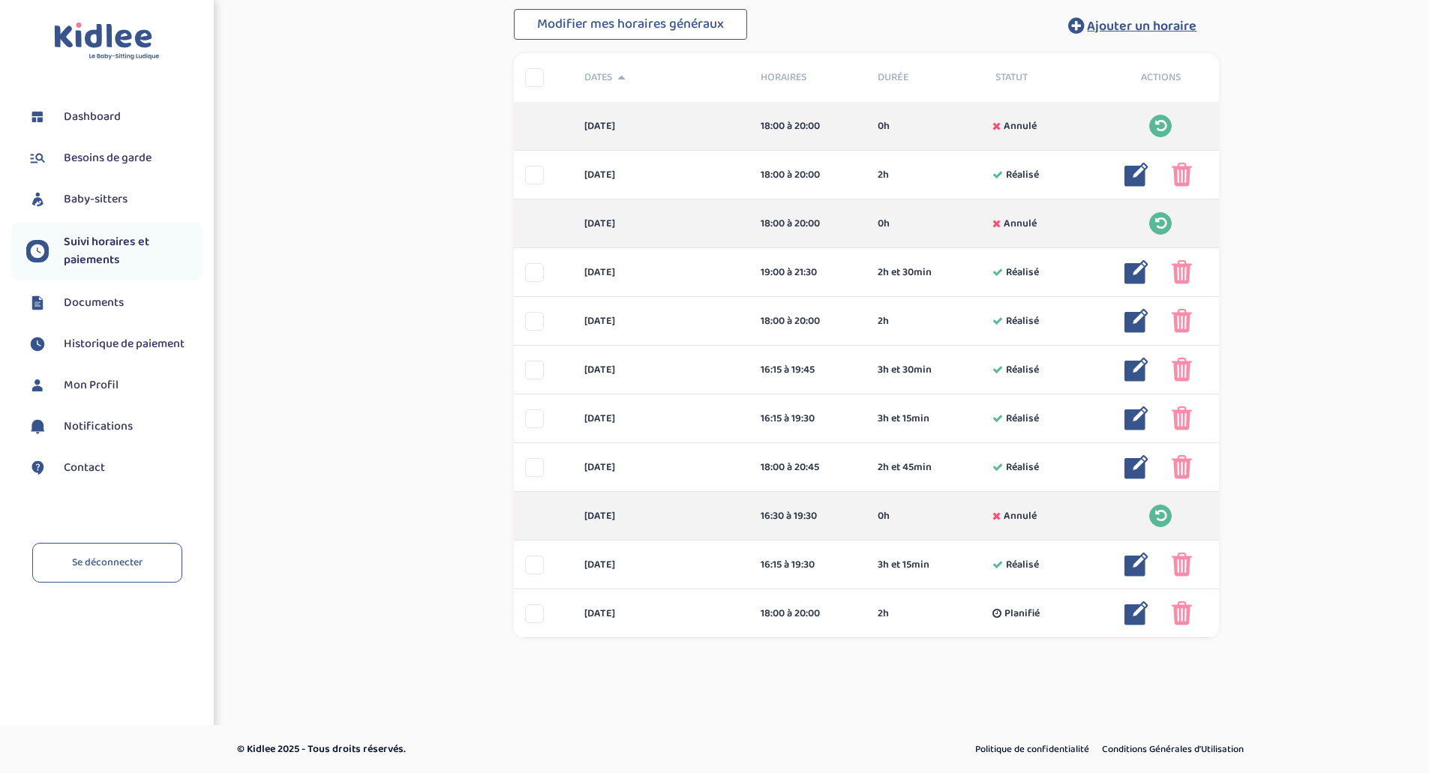
scroll to position [306, 0]
drag, startPoint x: 1439, startPoint y: 329, endPoint x: 1439, endPoint y: 540, distance: 211.5
click at [1428, 540] on html "Toggle navigation FAQ [PERSON_NAME] Besoins de garde Baby-sitters Suivi horaire…" at bounding box center [714, 235] width 1429 height 1082
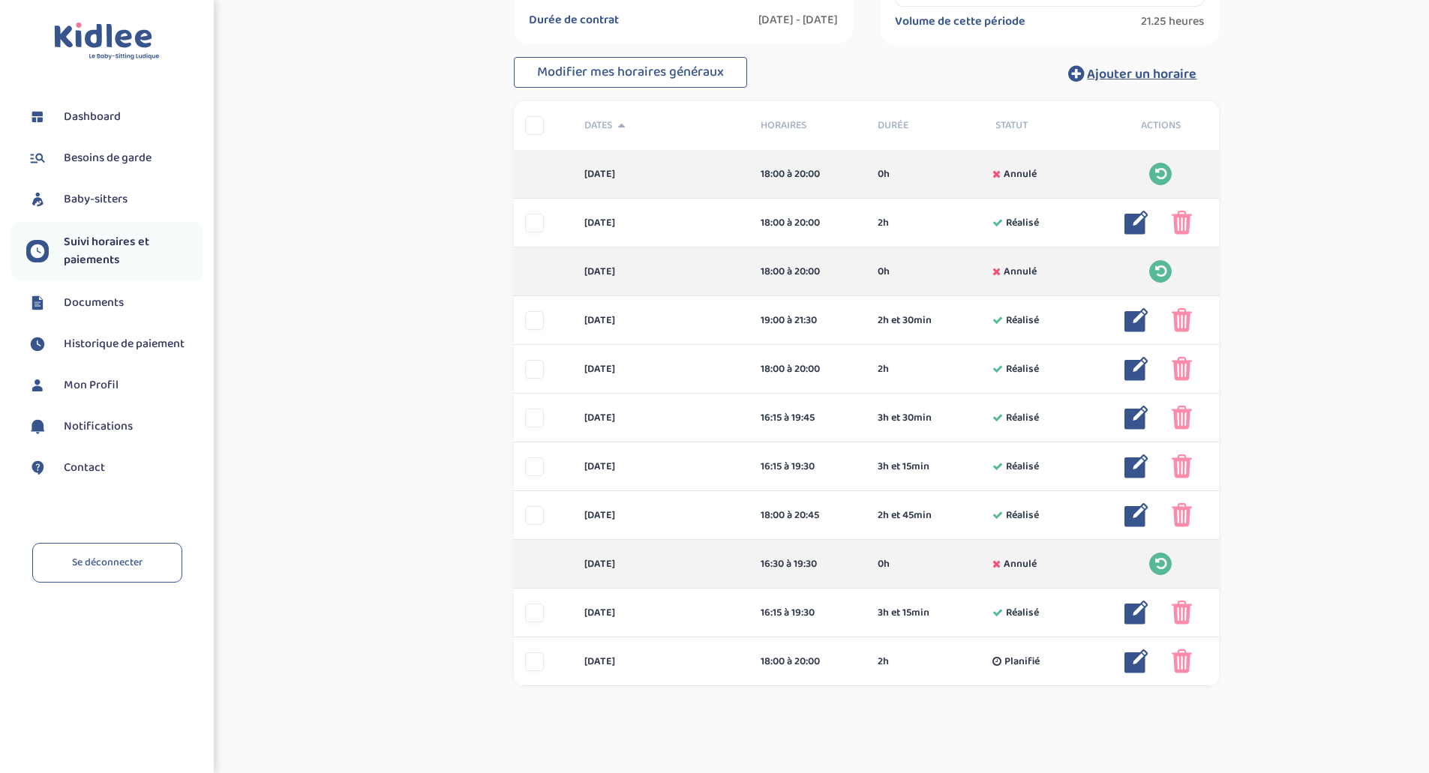
scroll to position [270, 0]
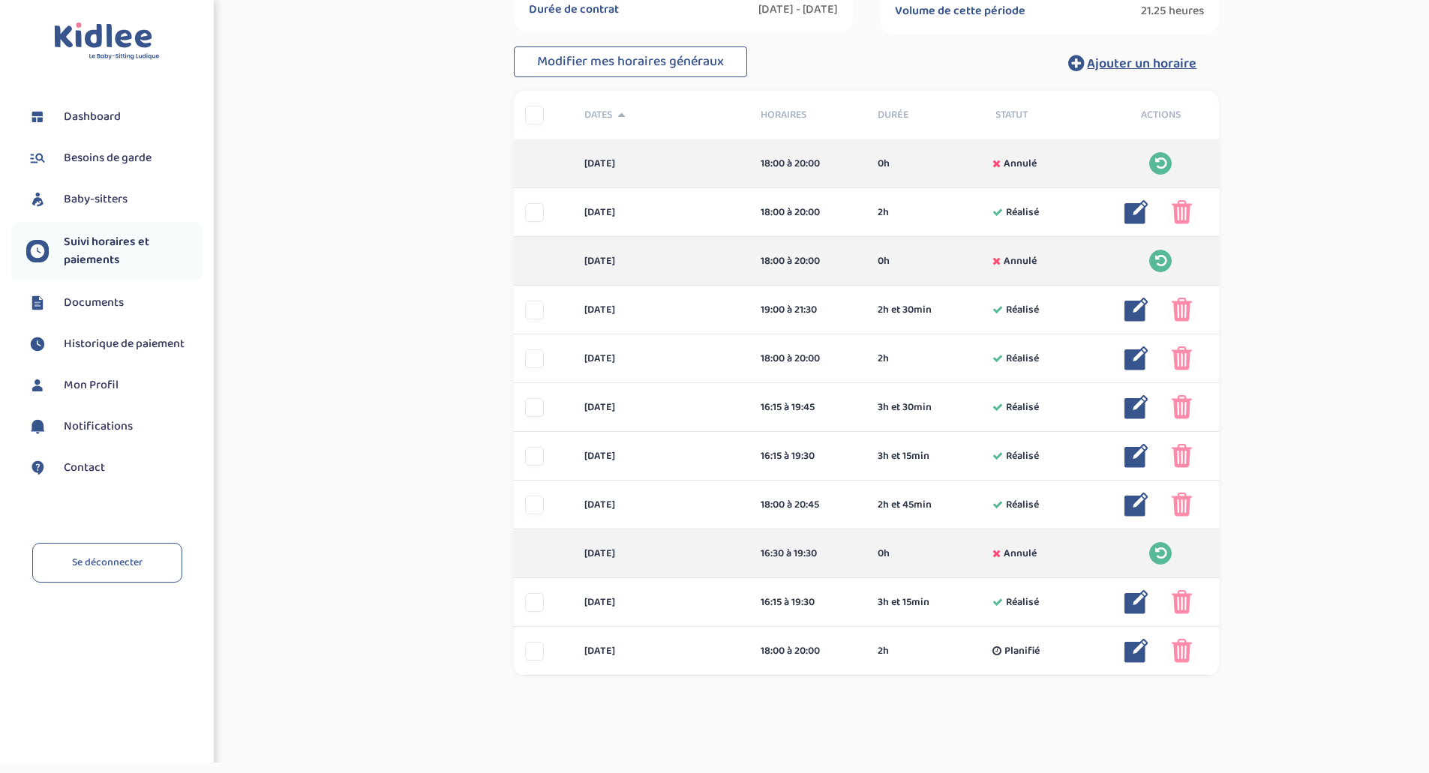
click at [1292, 431] on div "Suivi paiements VPuegdpx9VSLkRv3C5CYHLf02Q8NwMp1kWQjTzS4 En attente (non-payes)…" at bounding box center [867, 238] width 1102 height 973
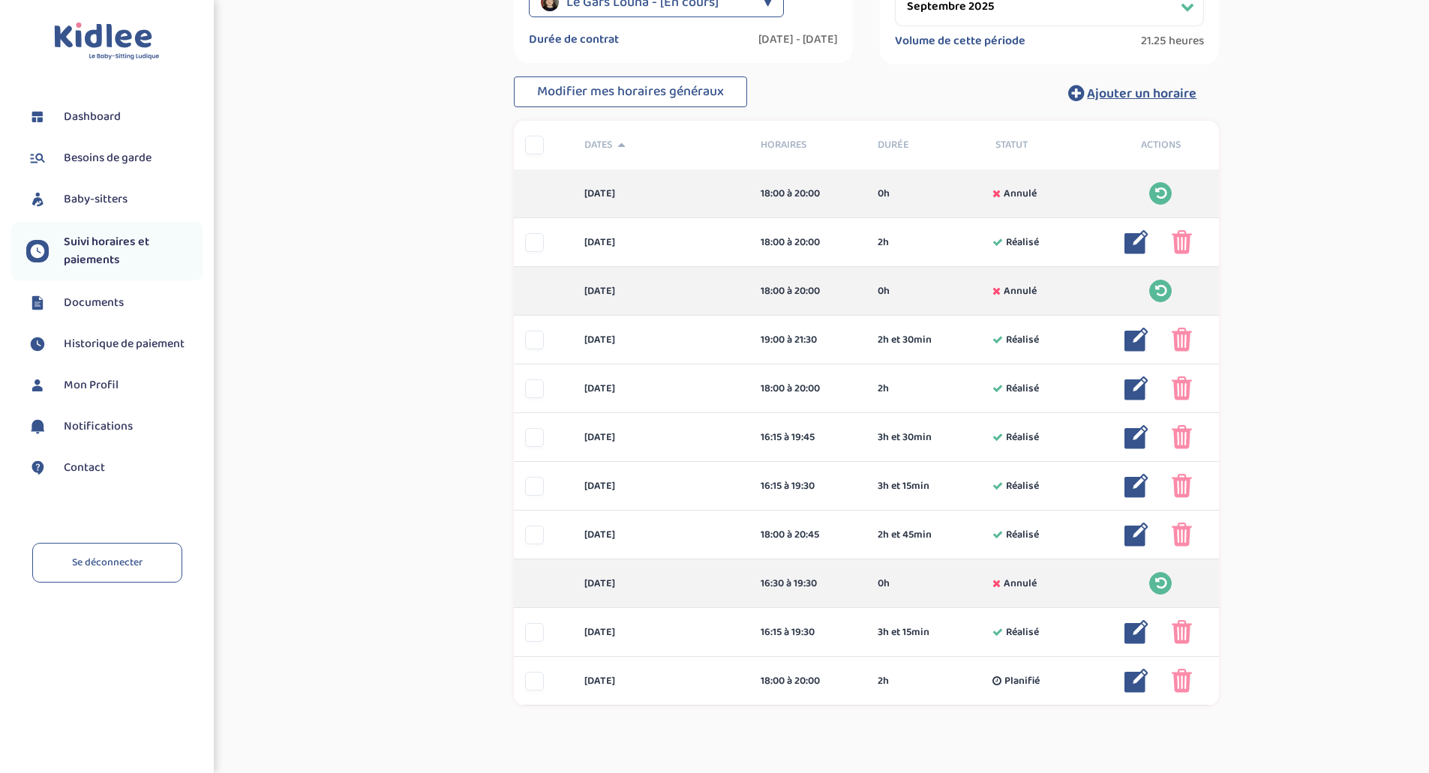
scroll to position [238, 0]
click at [363, 579] on div "Suivi paiements VPuegdpx9VSLkRv3C5CYHLf02Q8NwMp1kWQjTzS4 En attente (non-payes)…" at bounding box center [867, 271] width 1102 height 973
